Goal: Find contact information: Find contact information

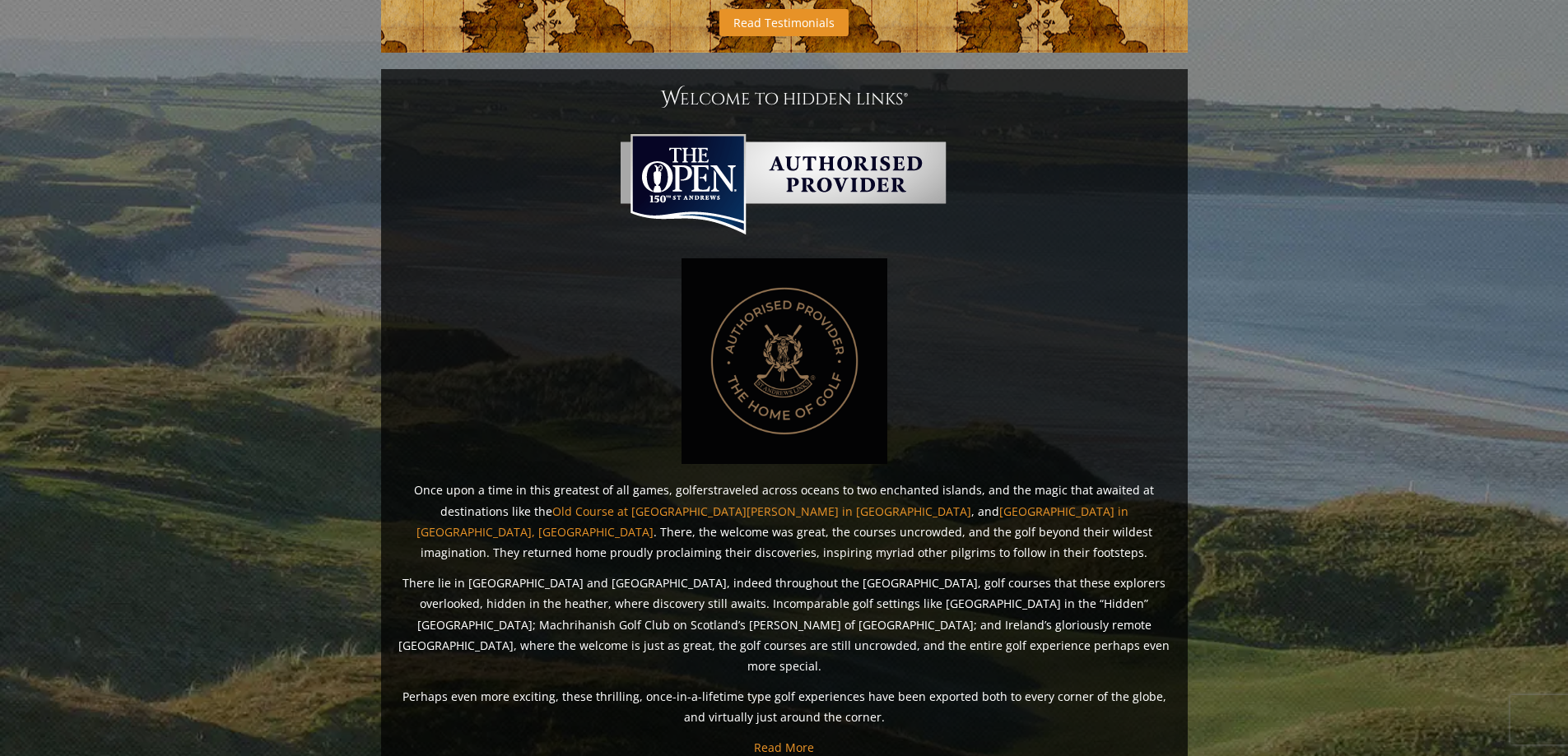
scroll to position [1226, 0]
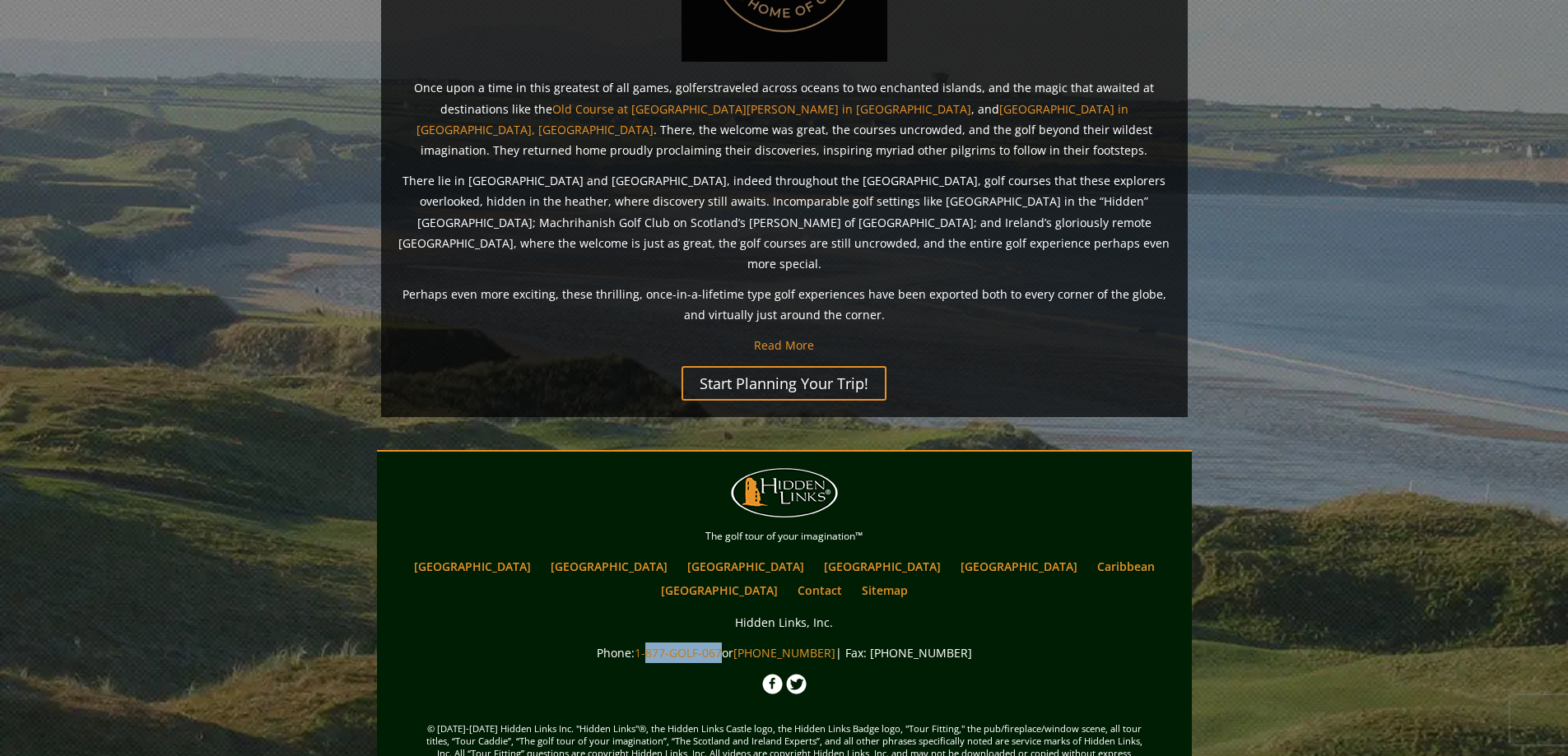
copy link "877-GOLF-067"
drag, startPoint x: 736, startPoint y: 590, endPoint x: 663, endPoint y: 590, distance: 73.0
click at [663, 645] on link "1-877-GOLF-067" at bounding box center [678, 652] width 88 height 16
drag, startPoint x: 841, startPoint y: 588, endPoint x: 840, endPoint y: 604, distance: 16.0
click at [836, 643] on p "Phone: [PHONE_NUMBER] or [PHONE_NUMBER] | Fax: [PHONE_NUMBER]" at bounding box center [784, 653] width 807 height 21
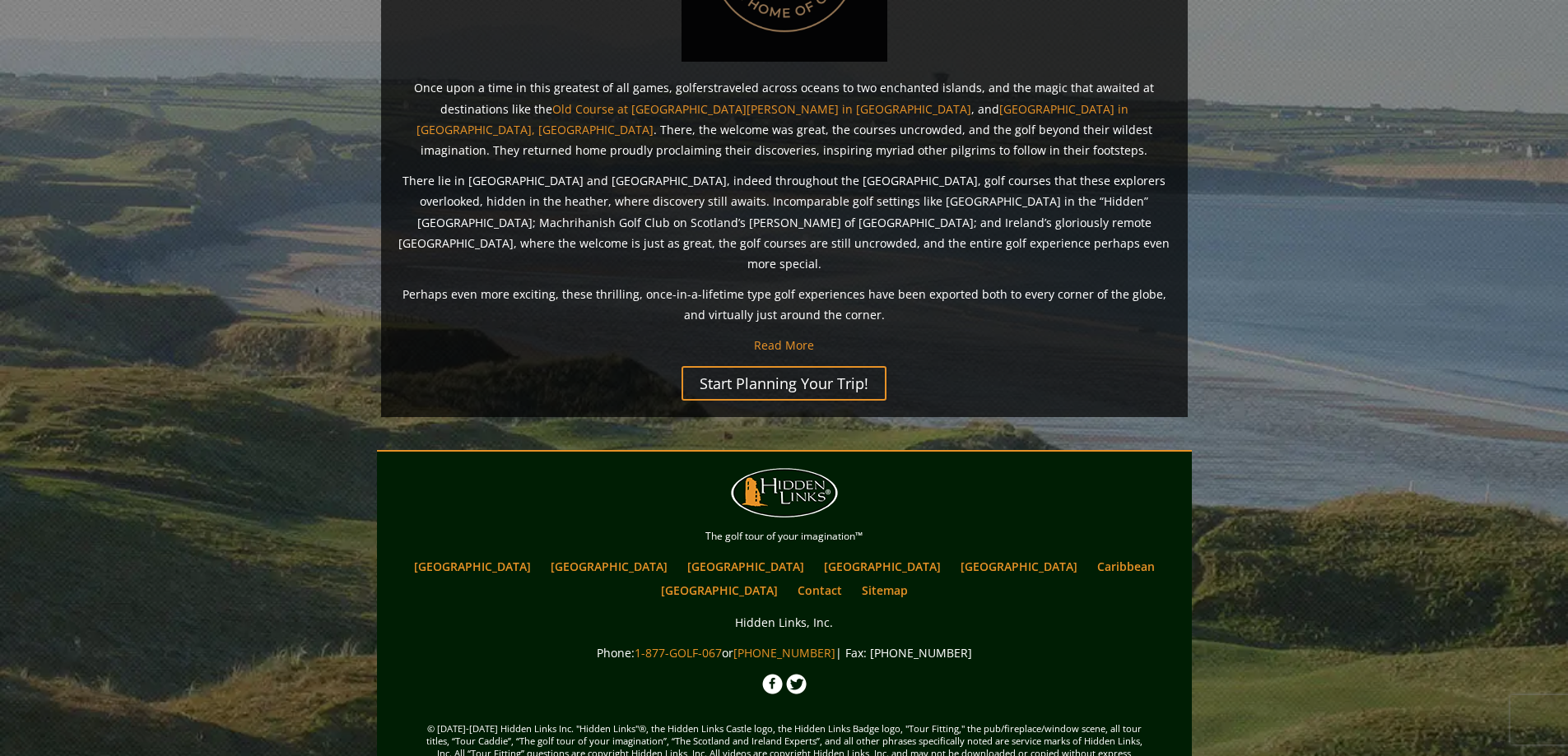
drag, startPoint x: 926, startPoint y: 670, endPoint x: 949, endPoint y: 616, distance: 58.7
click at [926, 698] on span "© [DATE]-[DATE] Hidden Links Inc. "Hidden Links"®, the Hidden Links Castle logo…" at bounding box center [784, 759] width 807 height 123
drag, startPoint x: 984, startPoint y: 591, endPoint x: 887, endPoint y: 585, distance: 97.2
click at [887, 643] on p "Phone: [PHONE_NUMBER] or [PHONE_NUMBER] | Fax: [PHONE_NUMBER]" at bounding box center [784, 653] width 807 height 21
copy p "800.877.1738"
